Goal: Information Seeking & Learning: Learn about a topic

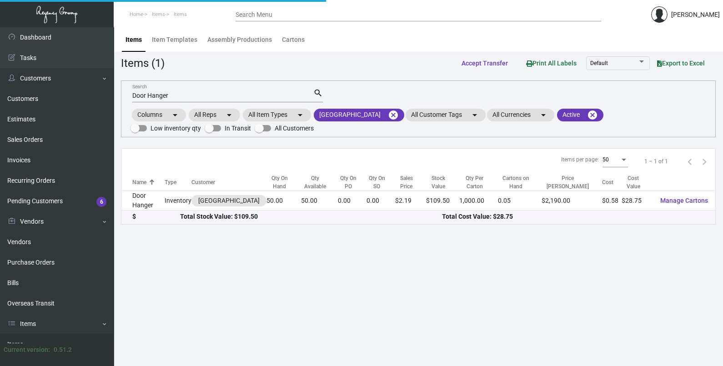
scroll to position [134, 0]
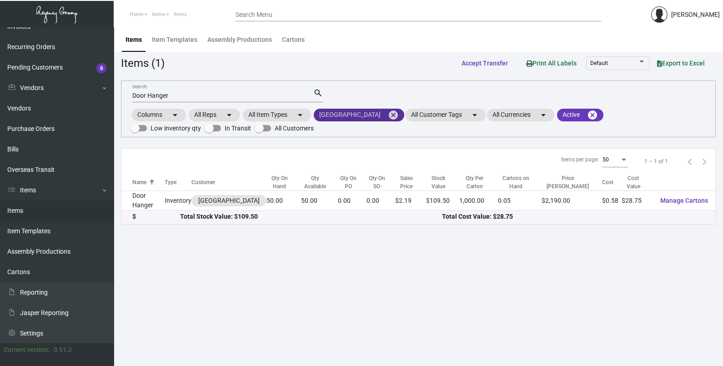
click at [388, 118] on mat-icon "cancel" at bounding box center [393, 115] width 11 height 11
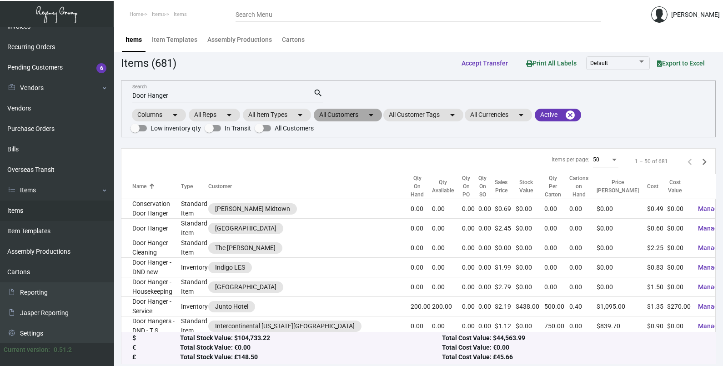
click at [363, 118] on mat-chip "All Customers arrow_drop_down" at bounding box center [348, 115] width 68 height 13
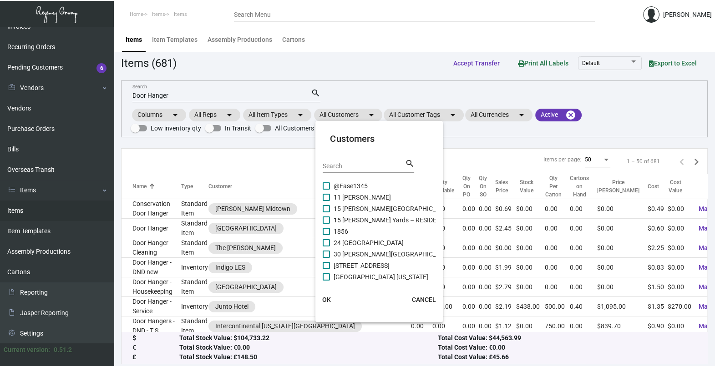
drag, startPoint x: 360, startPoint y: 119, endPoint x: 351, endPoint y: 157, distance: 38.8
click at [351, 157] on mat-card-header "Customers Search search" at bounding box center [379, 156] width 113 height 49
click at [351, 166] on input "Search" at bounding box center [364, 166] width 82 height 7
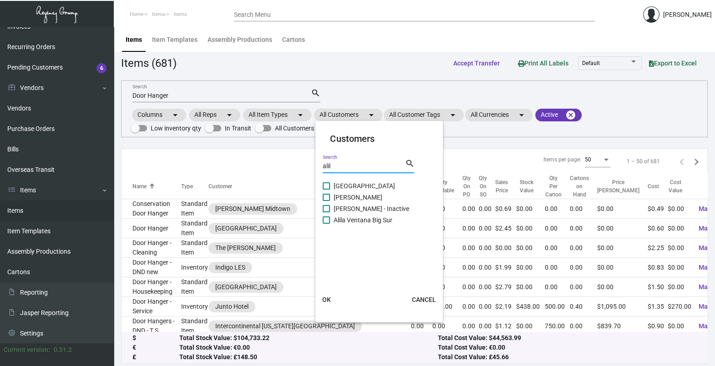
type input "alil"
click at [363, 184] on span "[GEOGRAPHIC_DATA]" at bounding box center [364, 186] width 61 height 11
click at [326, 190] on input "[GEOGRAPHIC_DATA]" at bounding box center [326, 190] width 0 height 0
checkbox input "true"
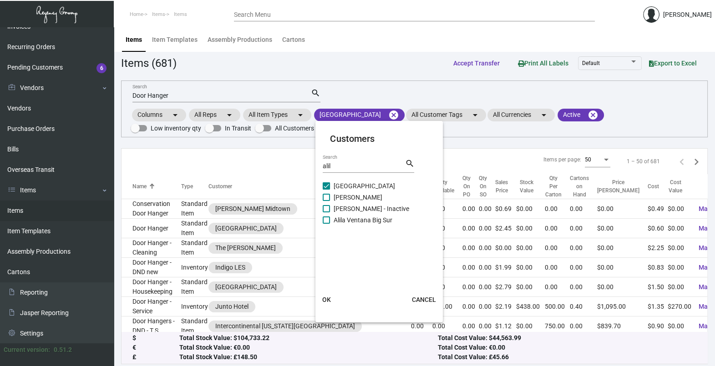
click at [355, 198] on span "[PERSON_NAME]" at bounding box center [358, 197] width 49 height 11
click at [326, 201] on input "[PERSON_NAME]" at bounding box center [326, 201] width 0 height 0
checkbox input "true"
click at [348, 219] on span "Alila Ventana Big Sur" at bounding box center [363, 220] width 59 height 11
click at [326, 224] on input "Alila Ventana Big Sur" at bounding box center [326, 224] width 0 height 0
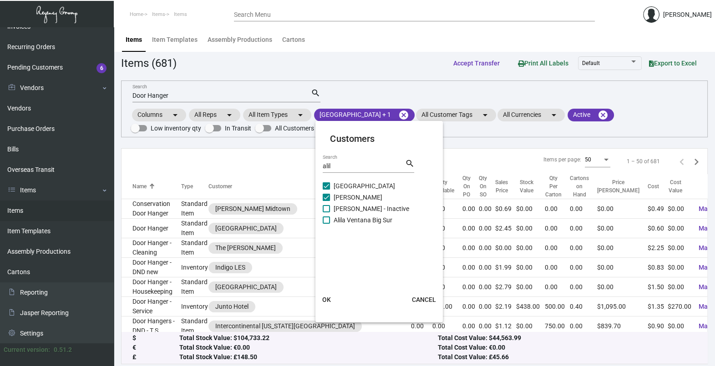
checkbox input "true"
click at [319, 303] on button "OK" at bounding box center [326, 300] width 29 height 16
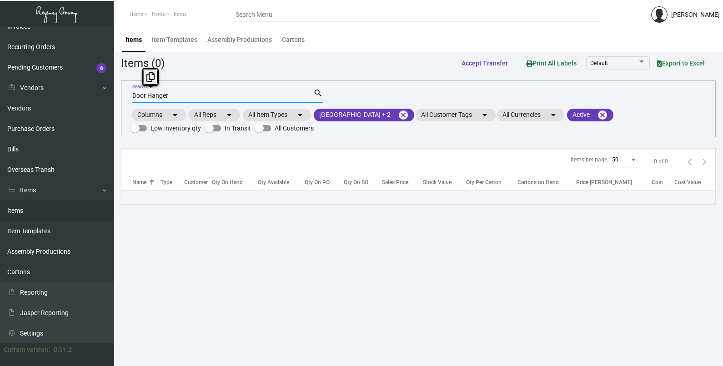
drag, startPoint x: 182, startPoint y: 91, endPoint x: 114, endPoint y: 102, distance: 69.1
click at [114, 102] on main "Items Item Templates Assembly Productions Cartons Items (0) Accept Transfer Pri…" at bounding box center [419, 196] width 610 height 339
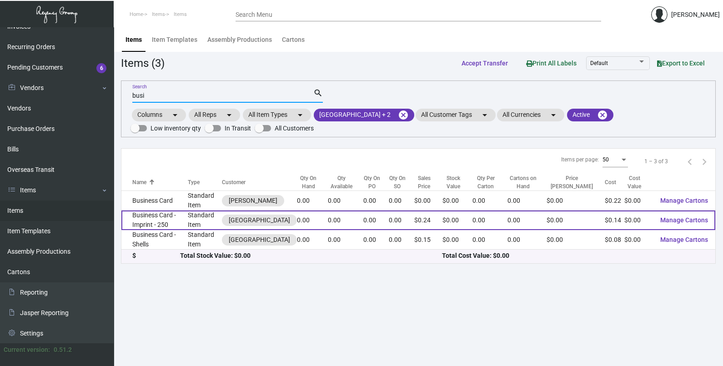
type input "busi"
click at [146, 218] on td "Business Card - Imprint - 250" at bounding box center [154, 221] width 66 height 20
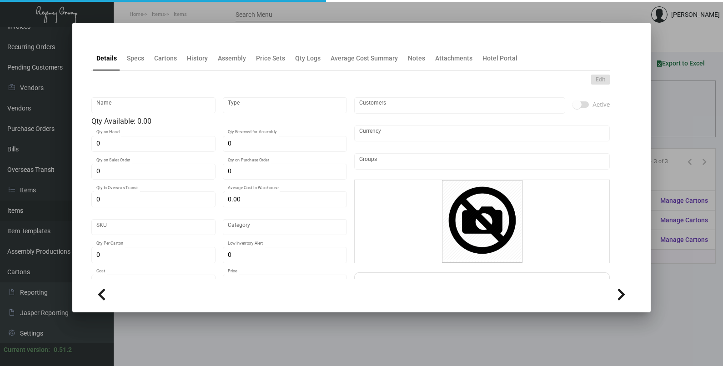
type input "Business Card - Imprint - 250"
type input "Standard Item"
type input "$ 0.00"
type input "[PERSON_NAME] MR -Business Card-85"
type input "Standard"
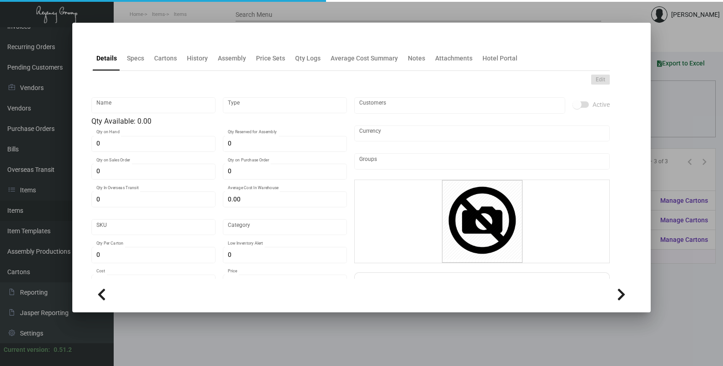
type input "$ 0.14"
type input "$ 0.24"
checkbox input "true"
type input "United States Dollar $"
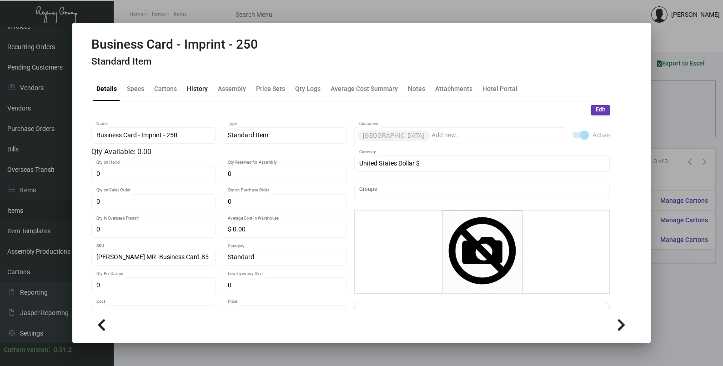
click at [184, 83] on div "History" at bounding box center [197, 89] width 28 height 22
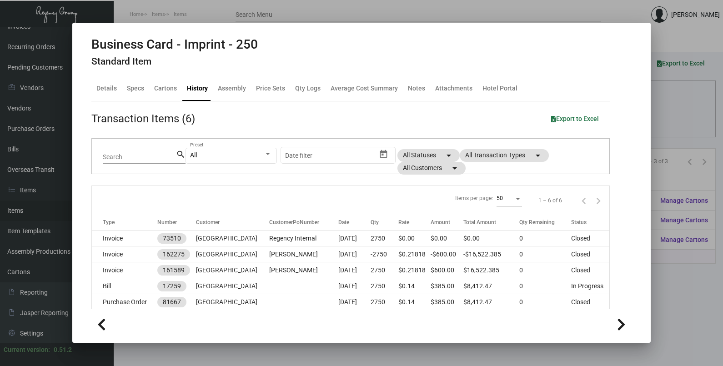
click at [147, 90] on div "Details Specs Cartons History Assembly Price Sets Qty Logs Average Cost Summary…" at bounding box center [350, 88] width 519 height 25
click at [142, 91] on div "Specs" at bounding box center [135, 89] width 17 height 10
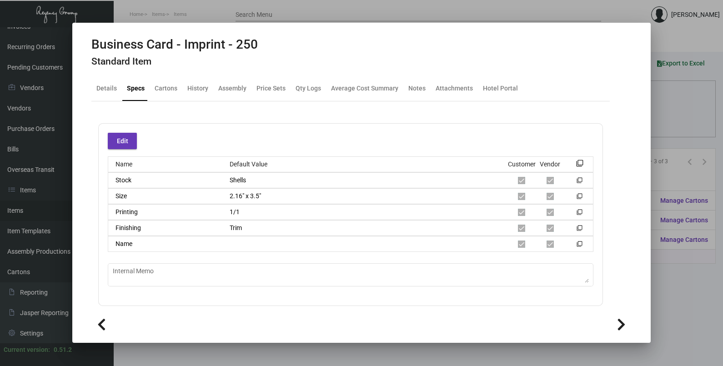
click at [675, 120] on div at bounding box center [361, 183] width 723 height 366
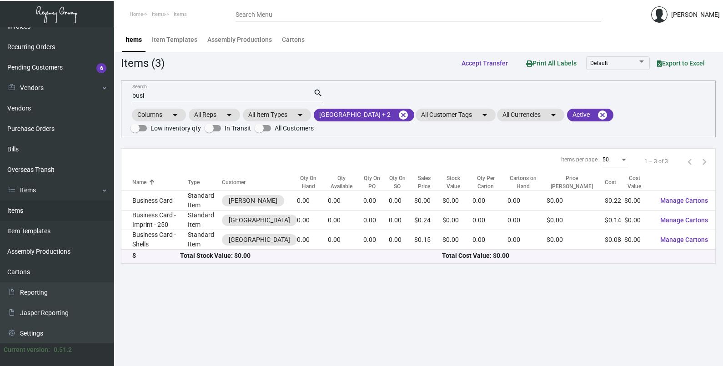
click at [165, 246] on td "Business Card - Shells" at bounding box center [154, 240] width 66 height 20
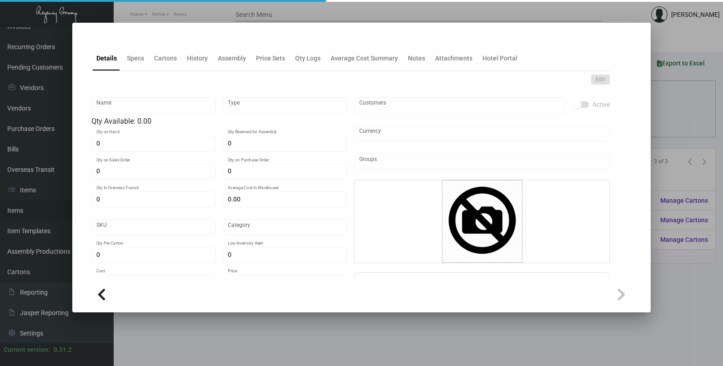
type input "Business Card - Shells"
type input "Standard Item"
type input "$ 0.00"
type input "Alila MR -Business Card-30"
type input "Standard"
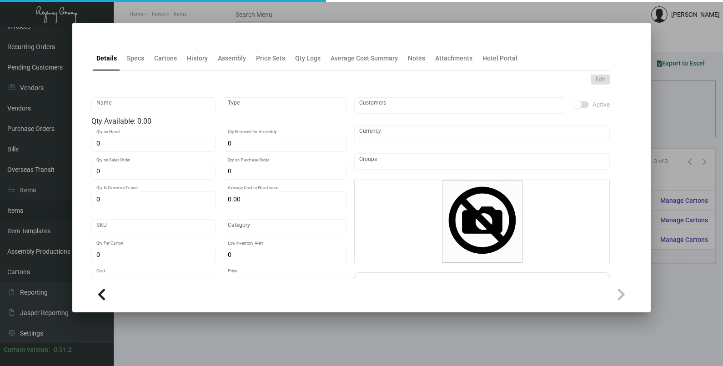
type input "$ 0.07595"
type input "$ 0.15"
checkbox input "true"
type input "United States Dollar $"
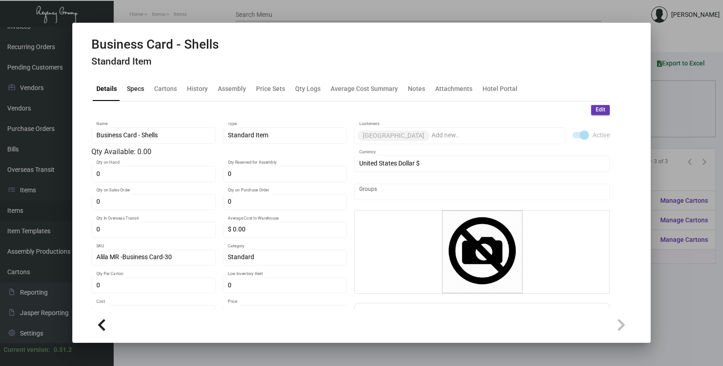
click at [145, 91] on div "Specs" at bounding box center [135, 89] width 25 height 22
